Goal: Navigation & Orientation: Find specific page/section

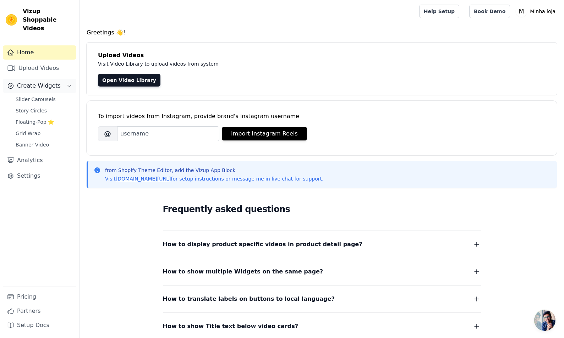
click at [57, 79] on button "Create Widgets" at bounding box center [40, 86] width 74 height 14
click at [58, 79] on button "Create Widgets" at bounding box center [40, 86] width 74 height 14
click at [36, 96] on span "Slider Carousels" at bounding box center [36, 99] width 40 height 7
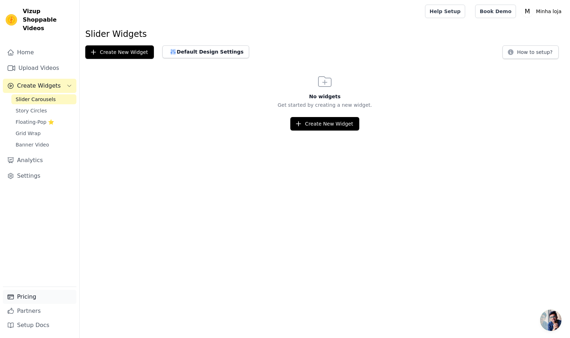
click at [24, 300] on link "Pricing" at bounding box center [40, 297] width 74 height 14
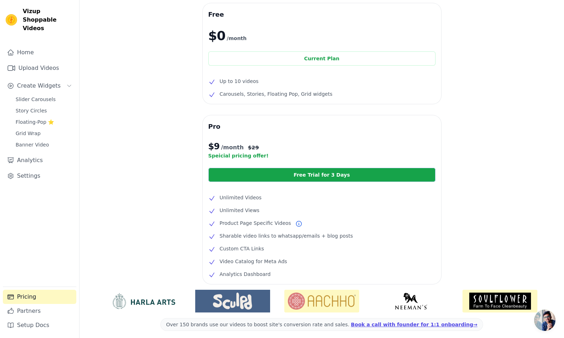
scroll to position [26, 0]
